Goal: Transaction & Acquisition: Purchase product/service

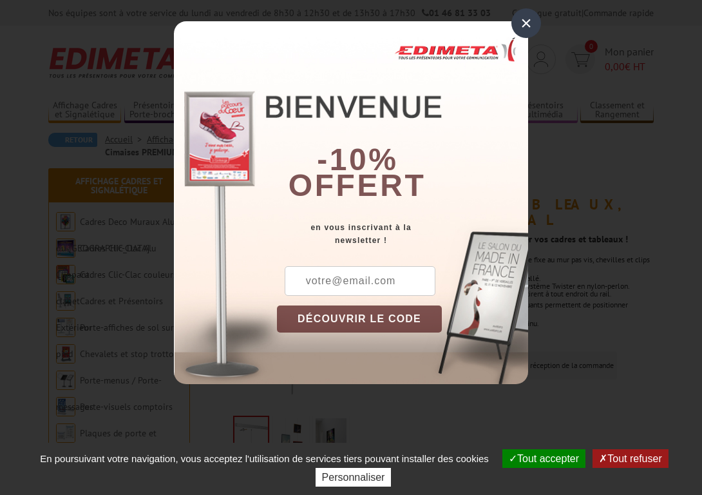
click at [527, 24] on div "×" at bounding box center [527, 23] width 30 height 30
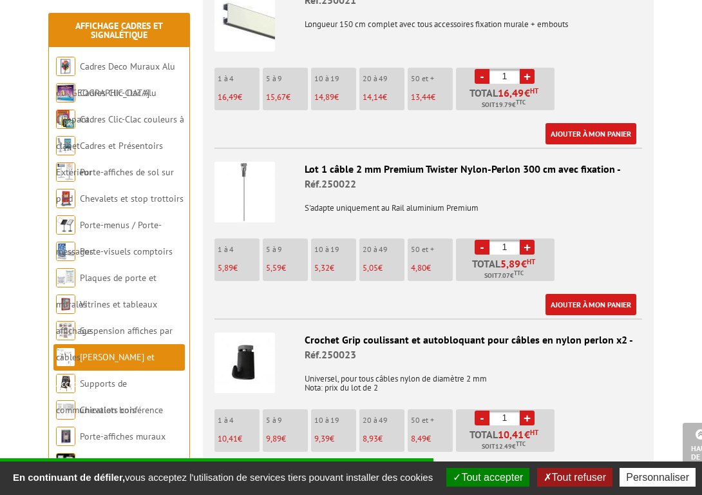
scroll to position [768, 0]
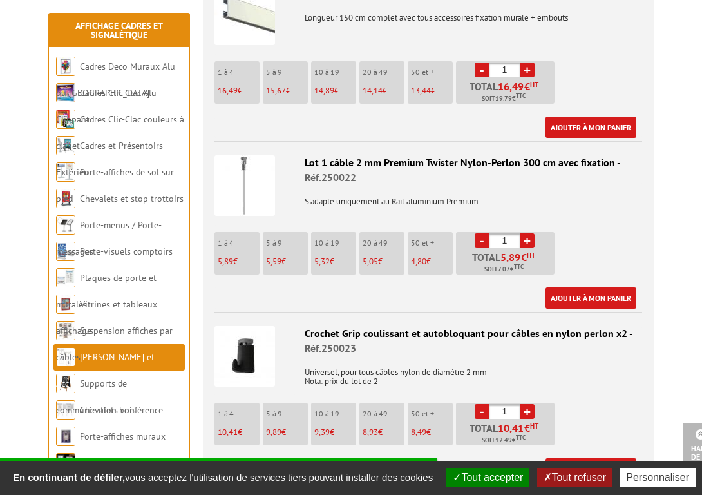
click at [249, 176] on img at bounding box center [245, 185] width 61 height 61
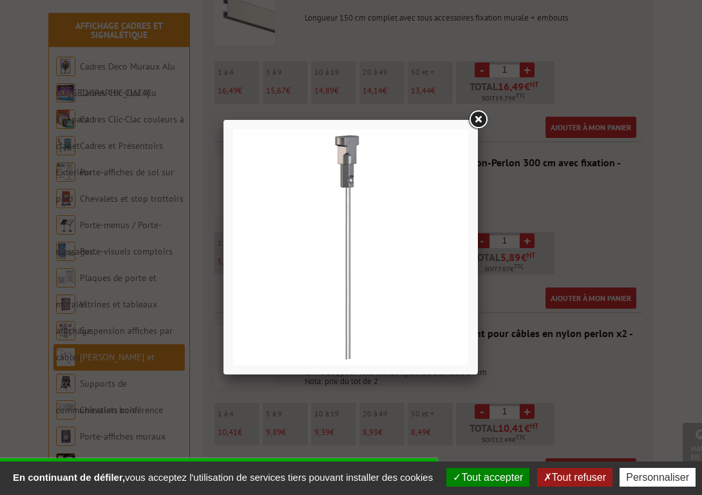
click at [478, 118] on link at bounding box center [478, 119] width 23 height 23
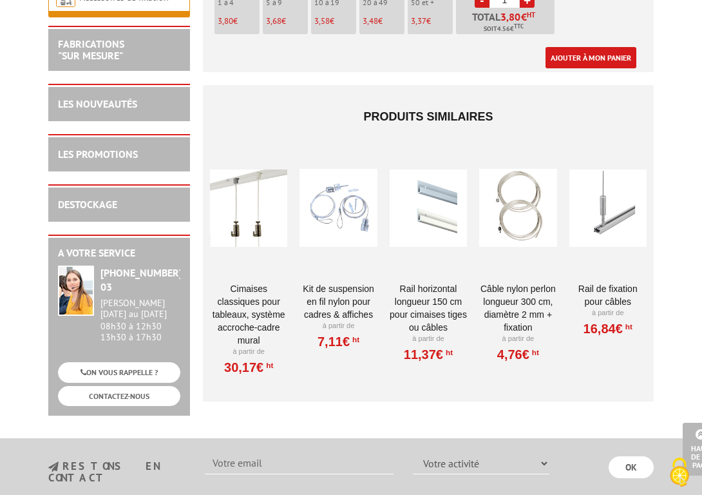
scroll to position [1348, 0]
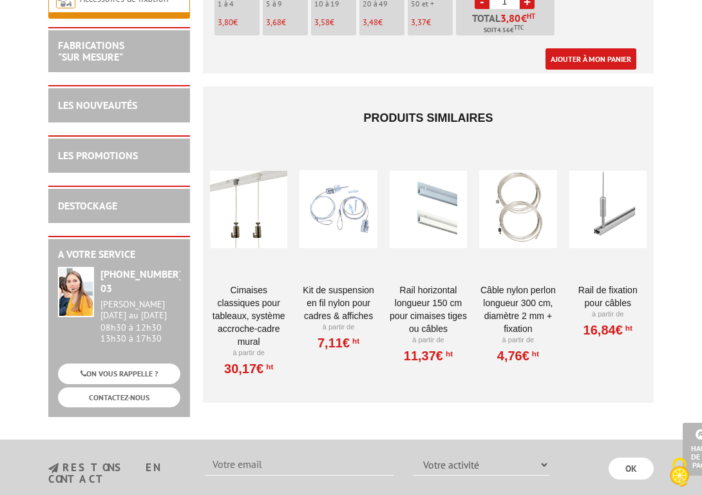
click at [599, 287] on link "Rail de fixation pour câbles" at bounding box center [608, 297] width 77 height 26
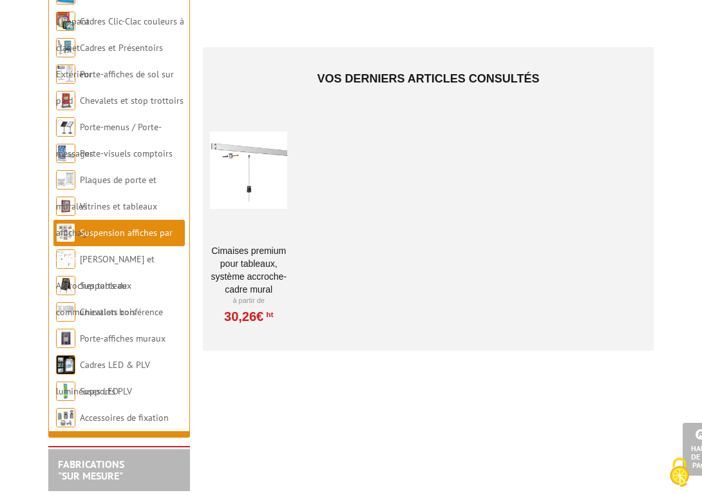
scroll to position [235, 0]
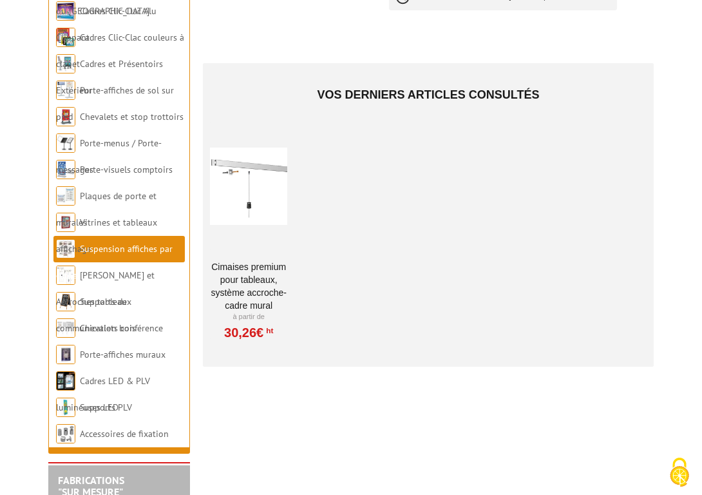
click at [251, 264] on link "Cimaises PREMIUM pour tableaux, système accroche-cadre mural" at bounding box center [248, 286] width 77 height 52
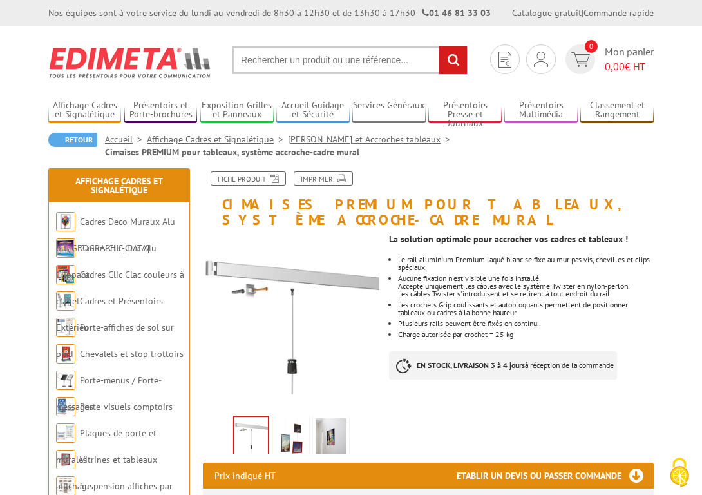
click at [333, 432] on img at bounding box center [331, 438] width 31 height 40
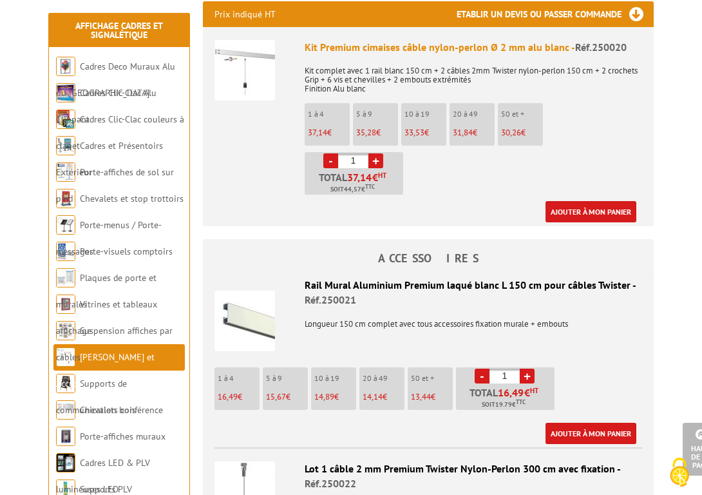
scroll to position [463, 0]
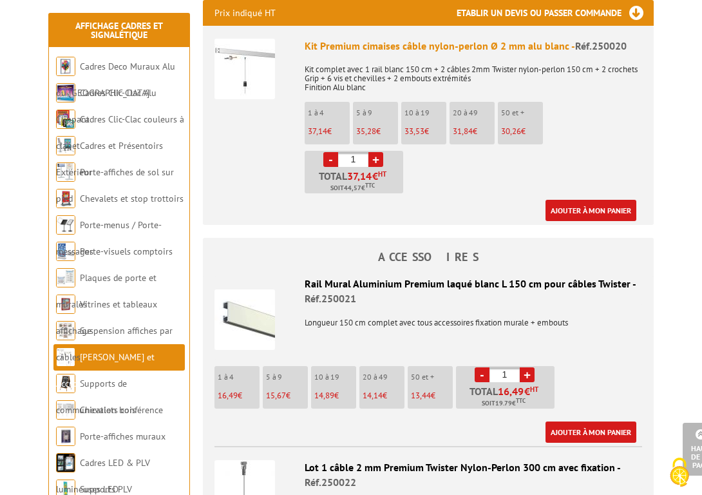
click at [243, 320] on img at bounding box center [245, 319] width 61 height 61
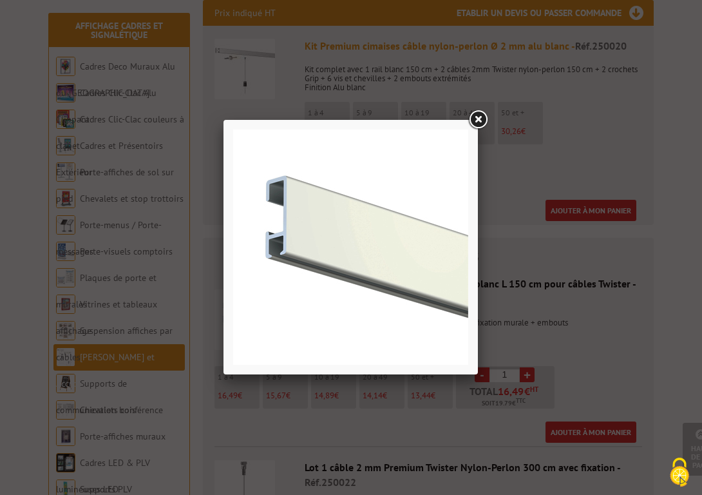
click at [481, 117] on link at bounding box center [478, 119] width 23 height 23
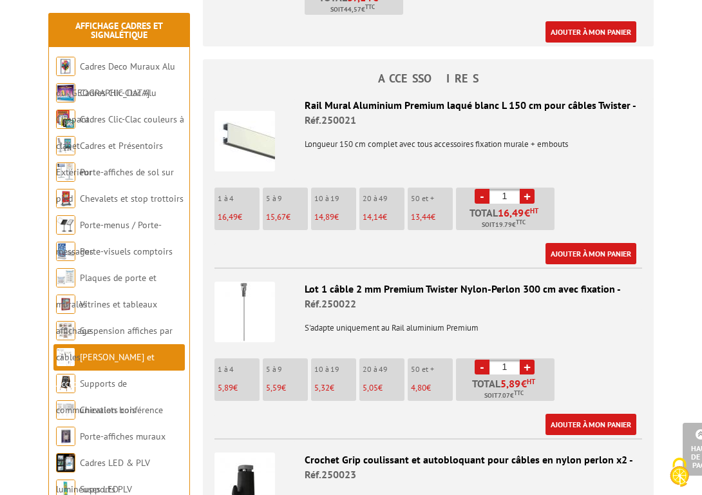
scroll to position [643, 0]
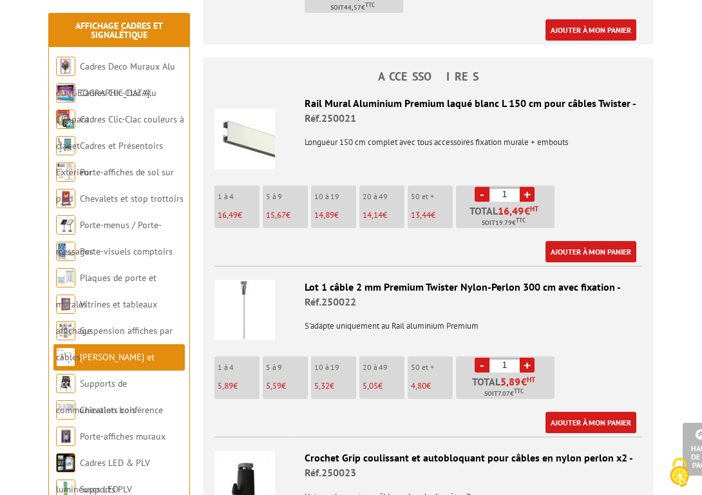
click at [364, 225] on li "20 à 49 14,14 €" at bounding box center [382, 207] width 45 height 43
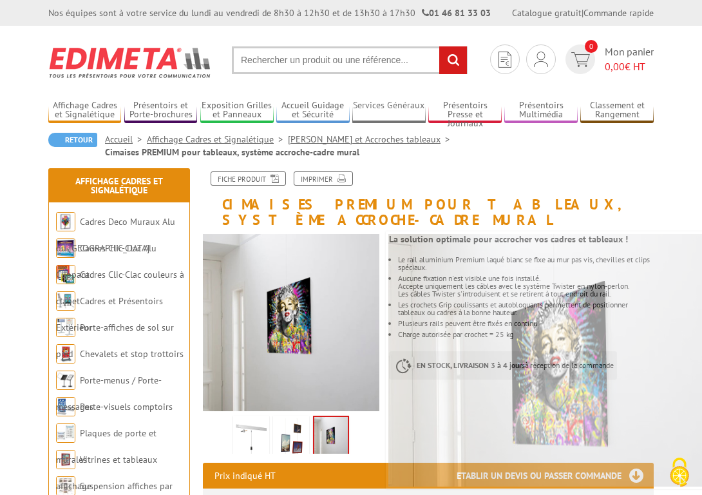
scroll to position [0, 0]
